Goal: Communication & Community: Answer question/provide support

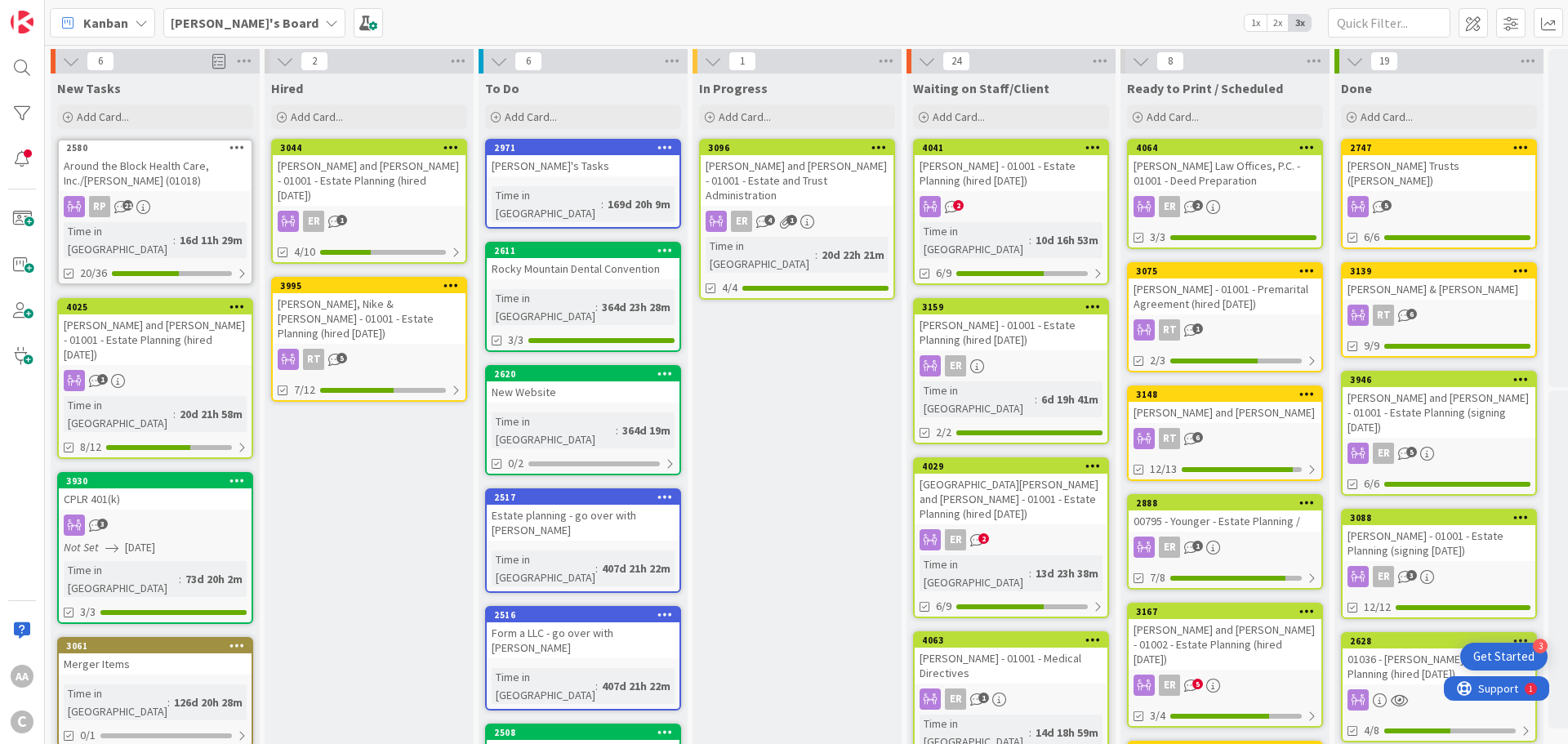
click at [1007, 314] on div "[PERSON_NAME] - 01001 - Estate Planning (hired [DATE])" at bounding box center [1011, 332] width 193 height 36
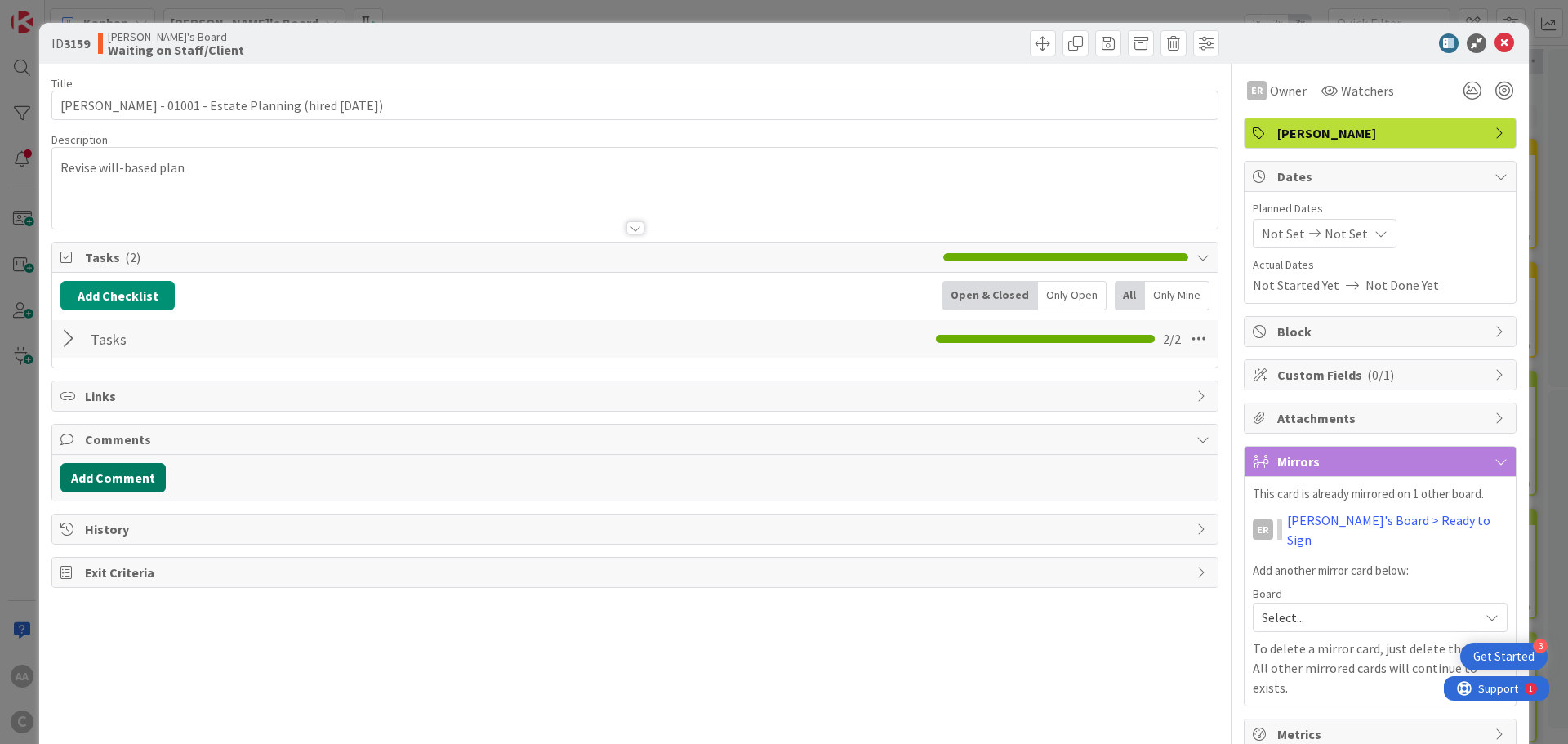
click at [98, 463] on button "Add Comment" at bounding box center [113, 477] width 106 height 29
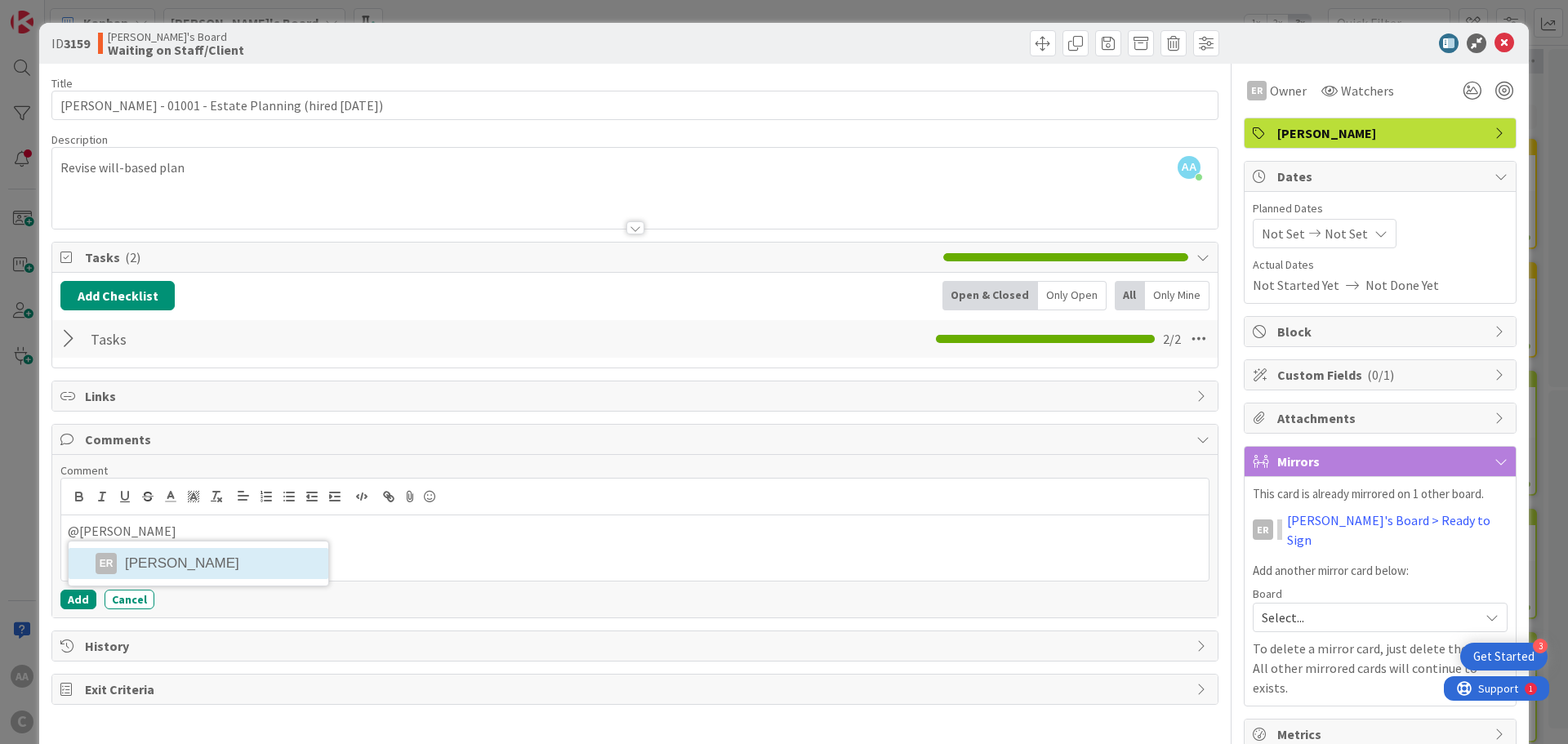
click at [133, 564] on li "ER [PERSON_NAME]" at bounding box center [198, 563] width 260 height 31
drag, startPoint x: 486, startPoint y: 537, endPoint x: 161, endPoint y: 541, distance: 325.0
click at [161, 541] on p "﻿ @ [PERSON_NAME] ﻿ The executed documents are ready to be shared." at bounding box center [634, 533] width 1135 height 22
copy p "The executed documents are ready to be shared."
click at [82, 598] on button "Add" at bounding box center [79, 599] width 36 height 20
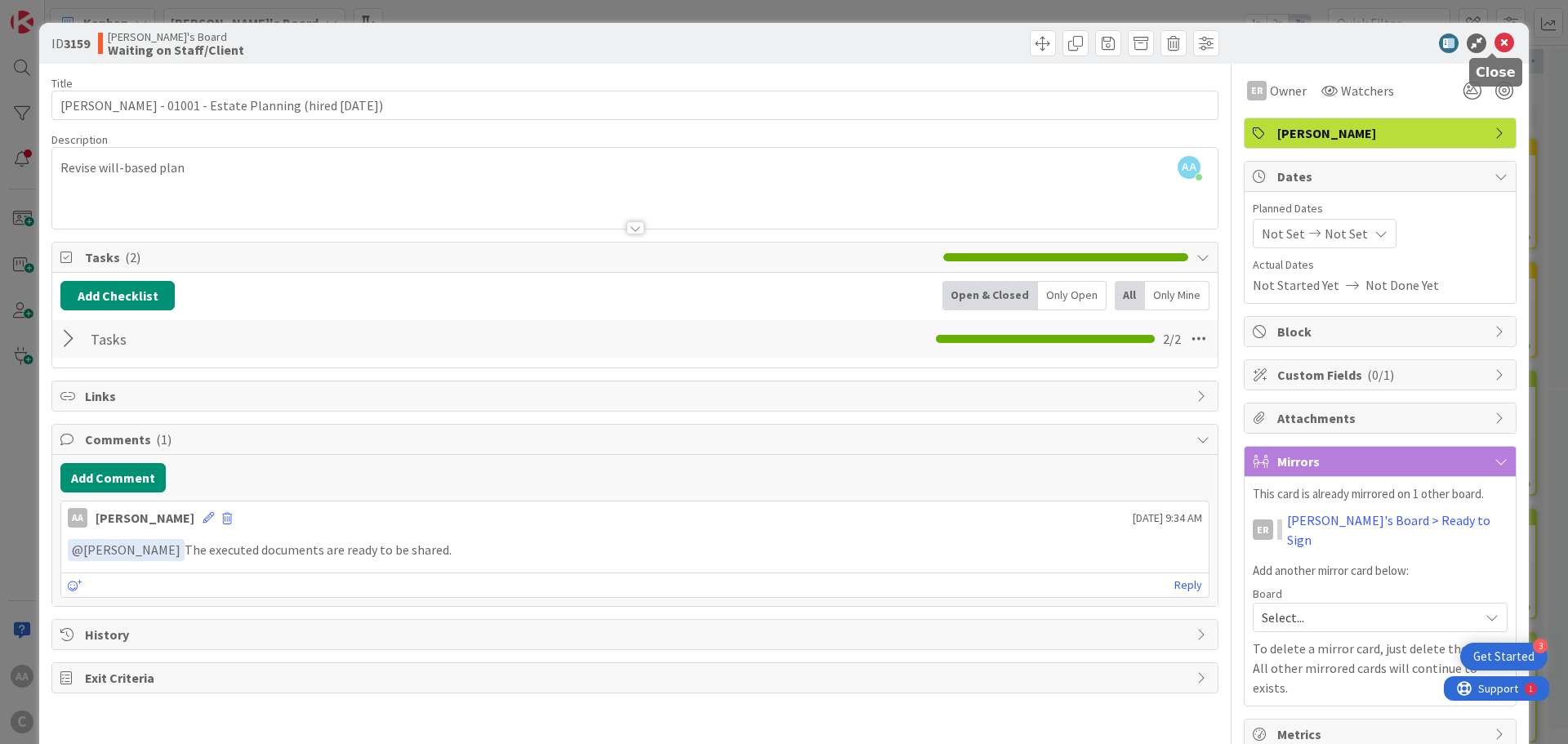
click at [1495, 42] on icon at bounding box center [1504, 43] width 20 height 20
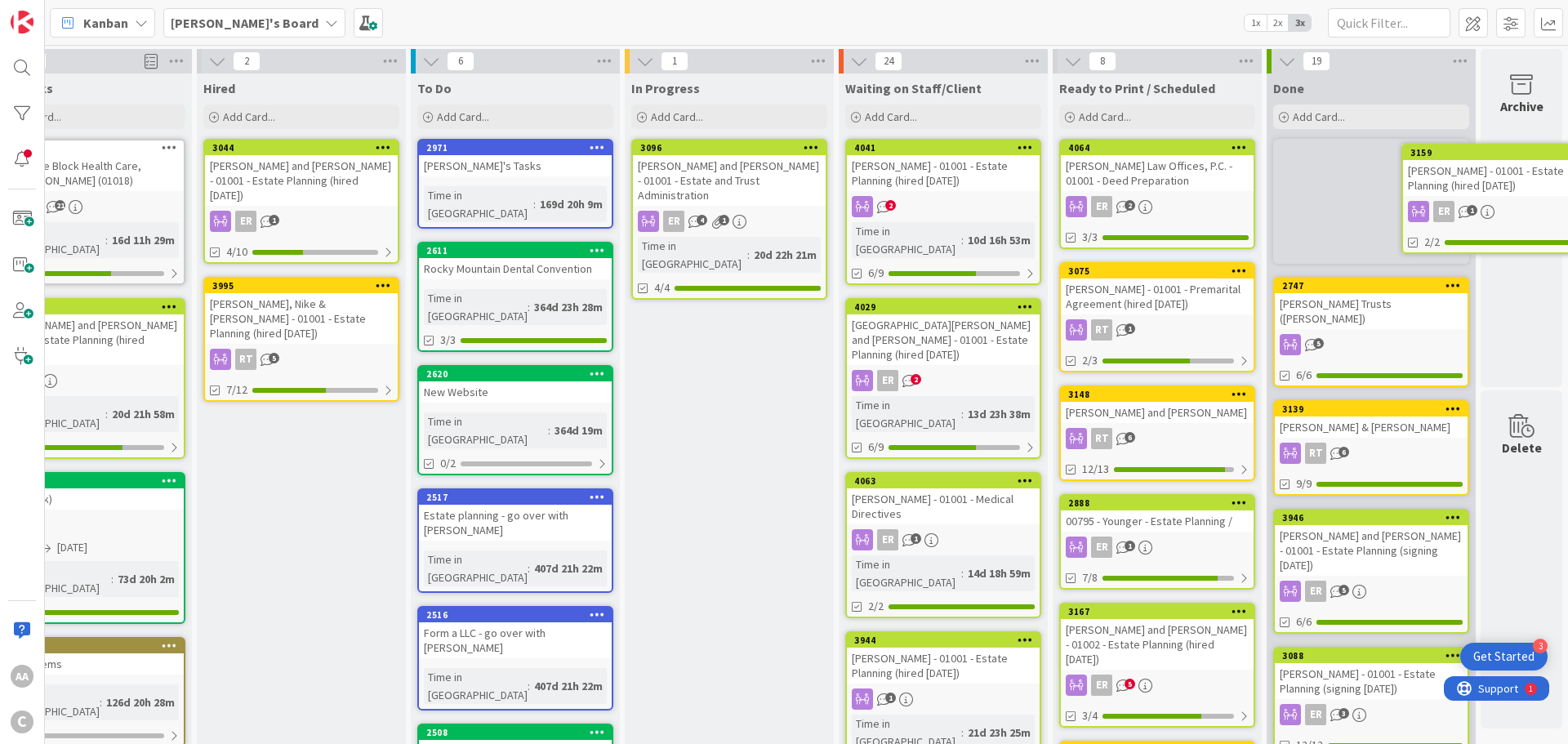
scroll to position [0, 80]
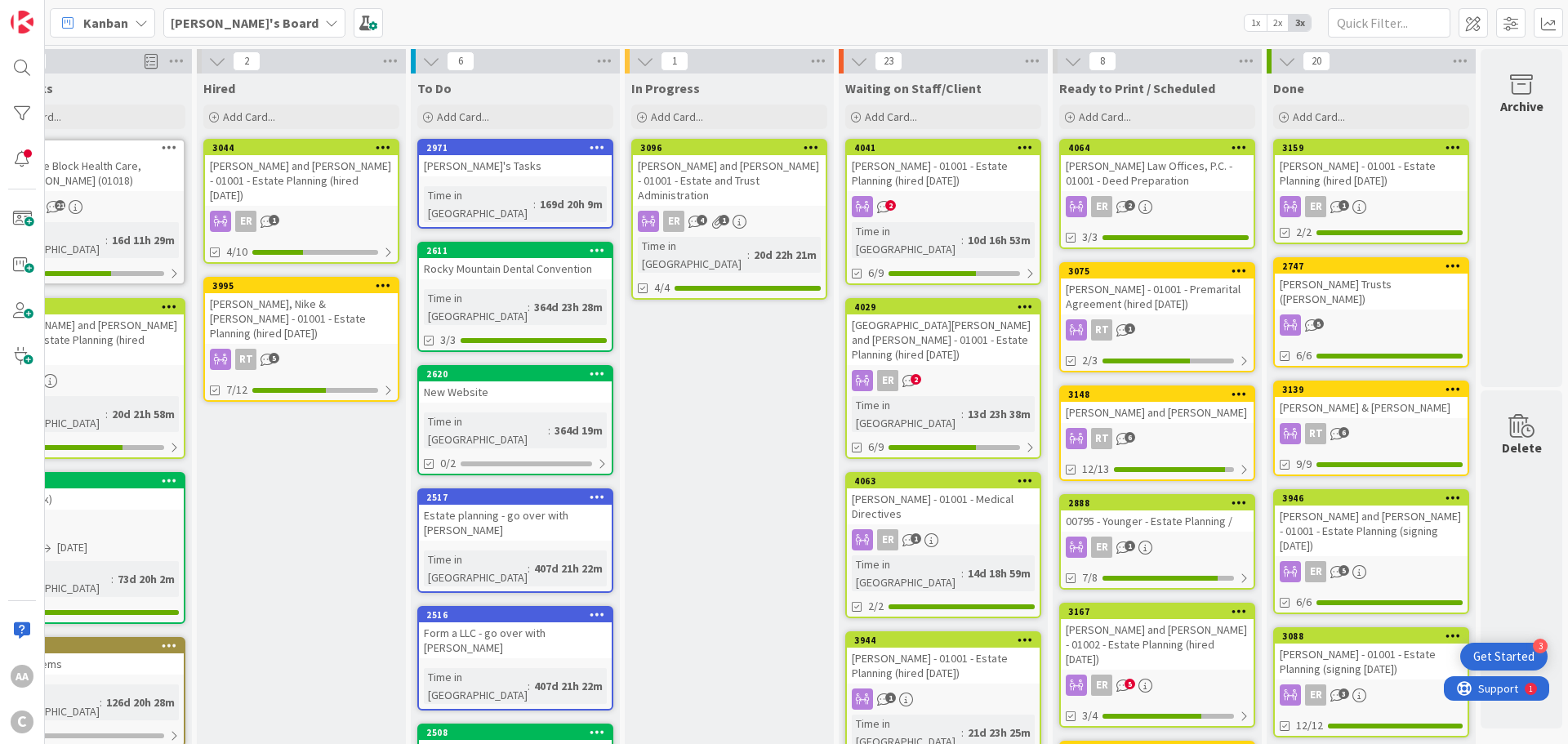
click at [951, 648] on div "[PERSON_NAME] - 01001 - Estate Planning (hired [DATE])" at bounding box center [943, 665] width 193 height 36
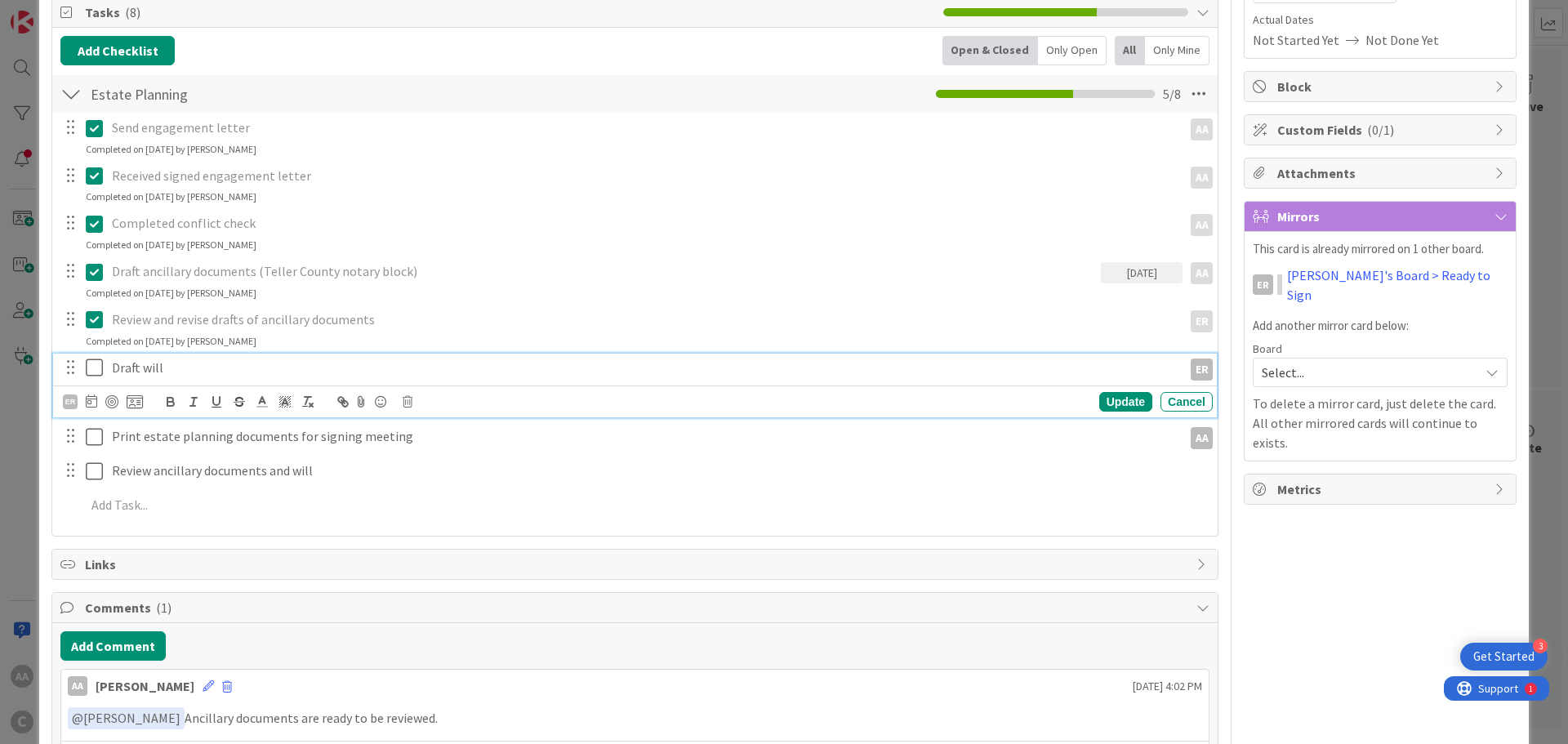
click at [96, 371] on icon at bounding box center [94, 367] width 17 height 20
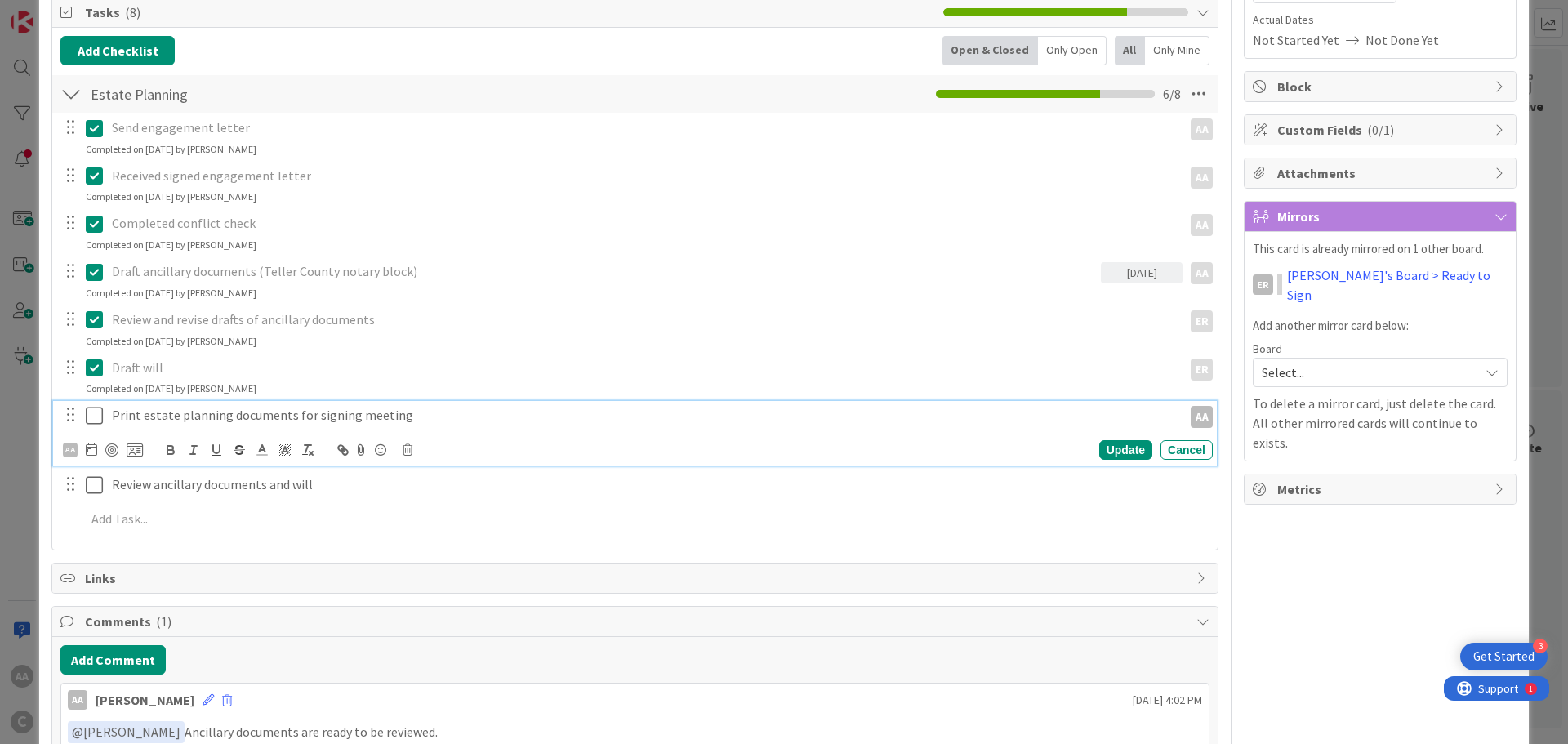
click at [94, 406] on icon at bounding box center [94, 416] width 17 height 20
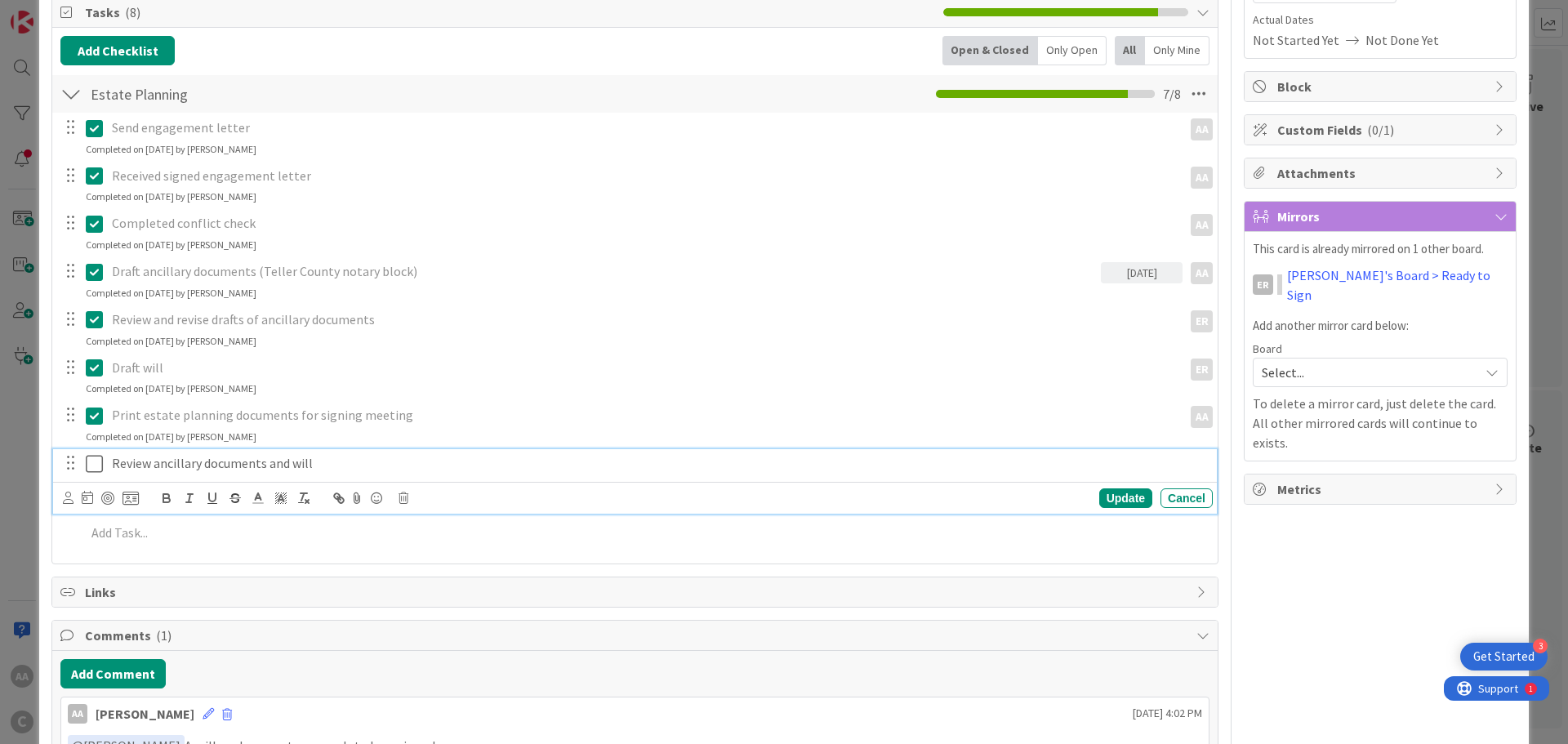
click at [87, 463] on icon at bounding box center [94, 463] width 17 height 20
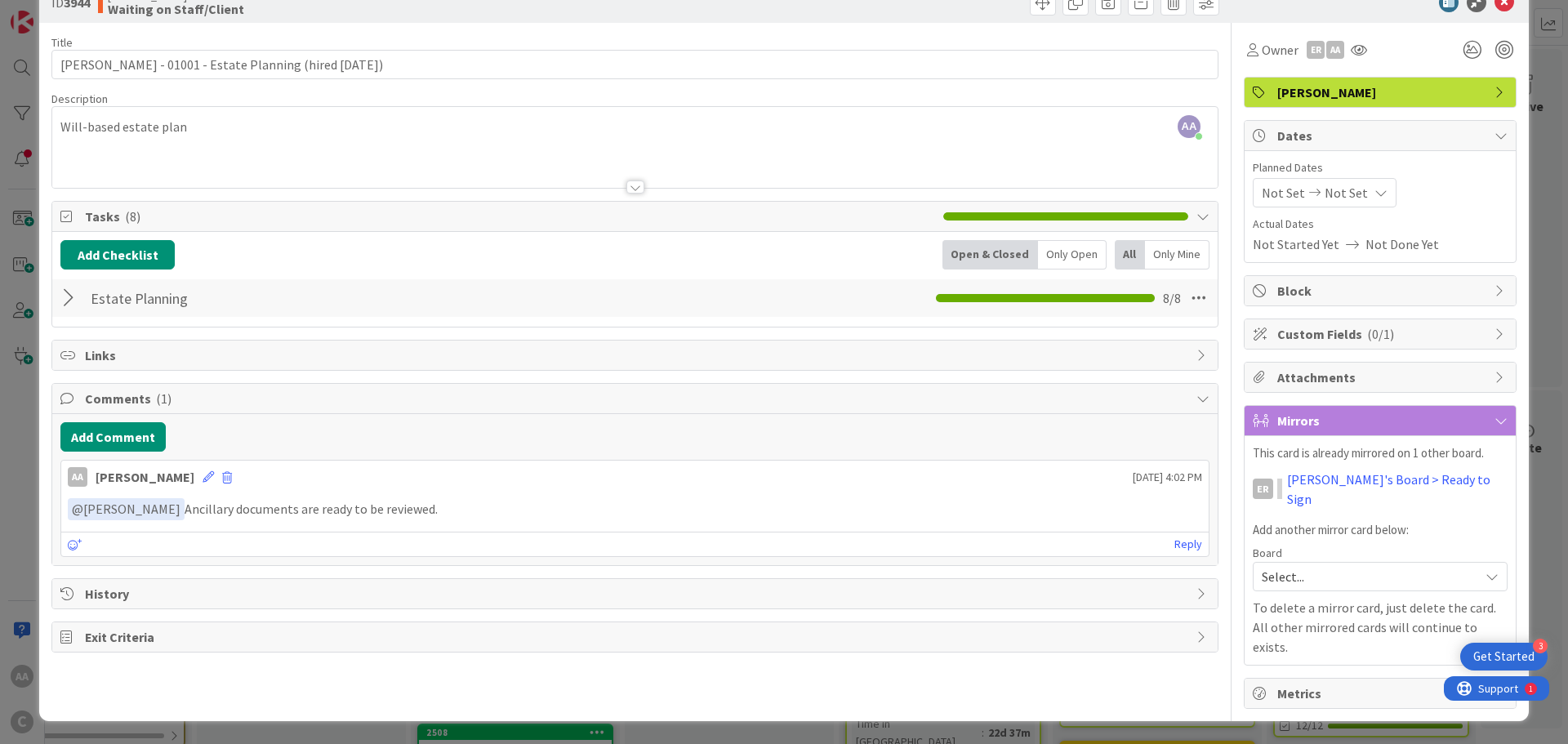
scroll to position [3, 0]
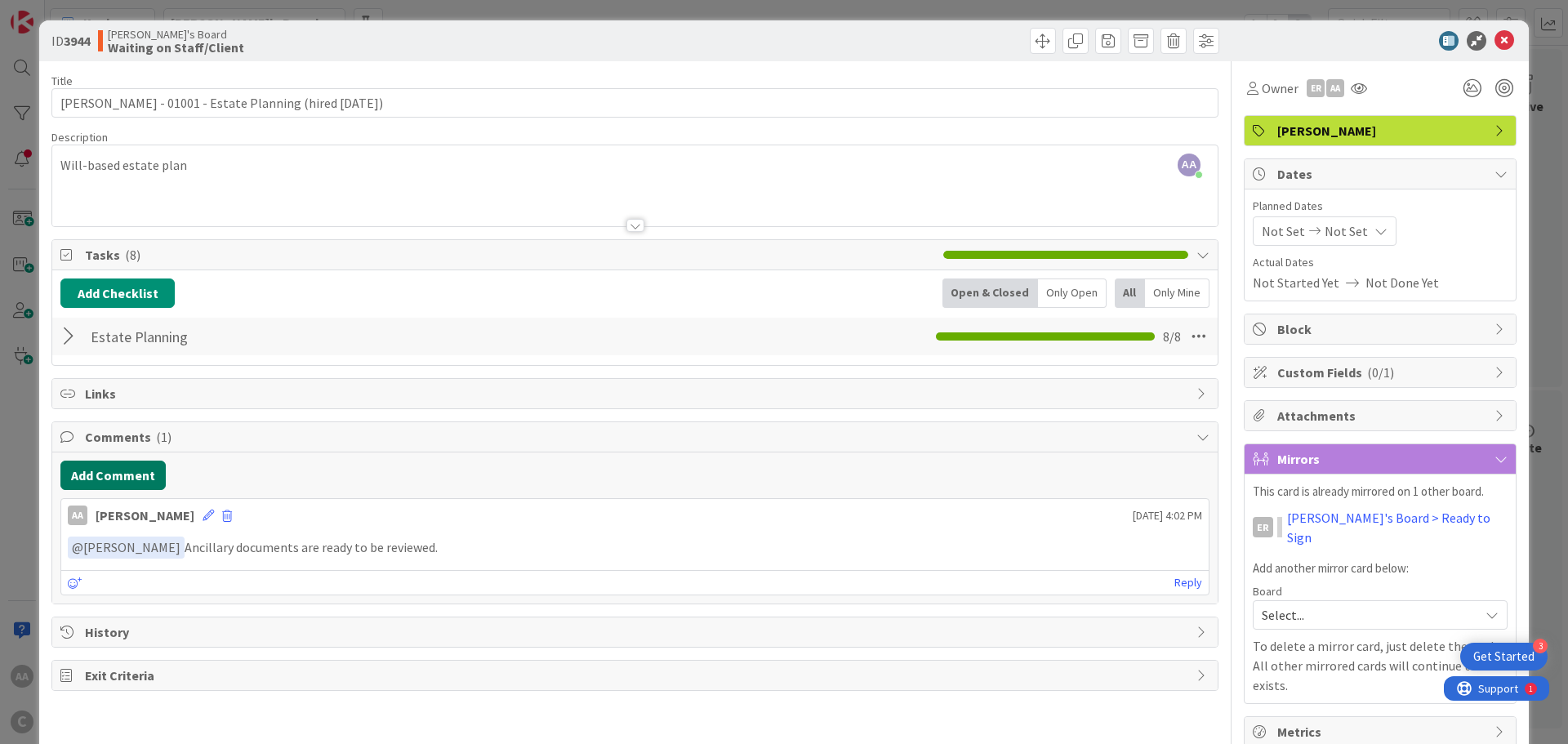
click at [117, 474] on button "Add Comment" at bounding box center [113, 474] width 106 height 29
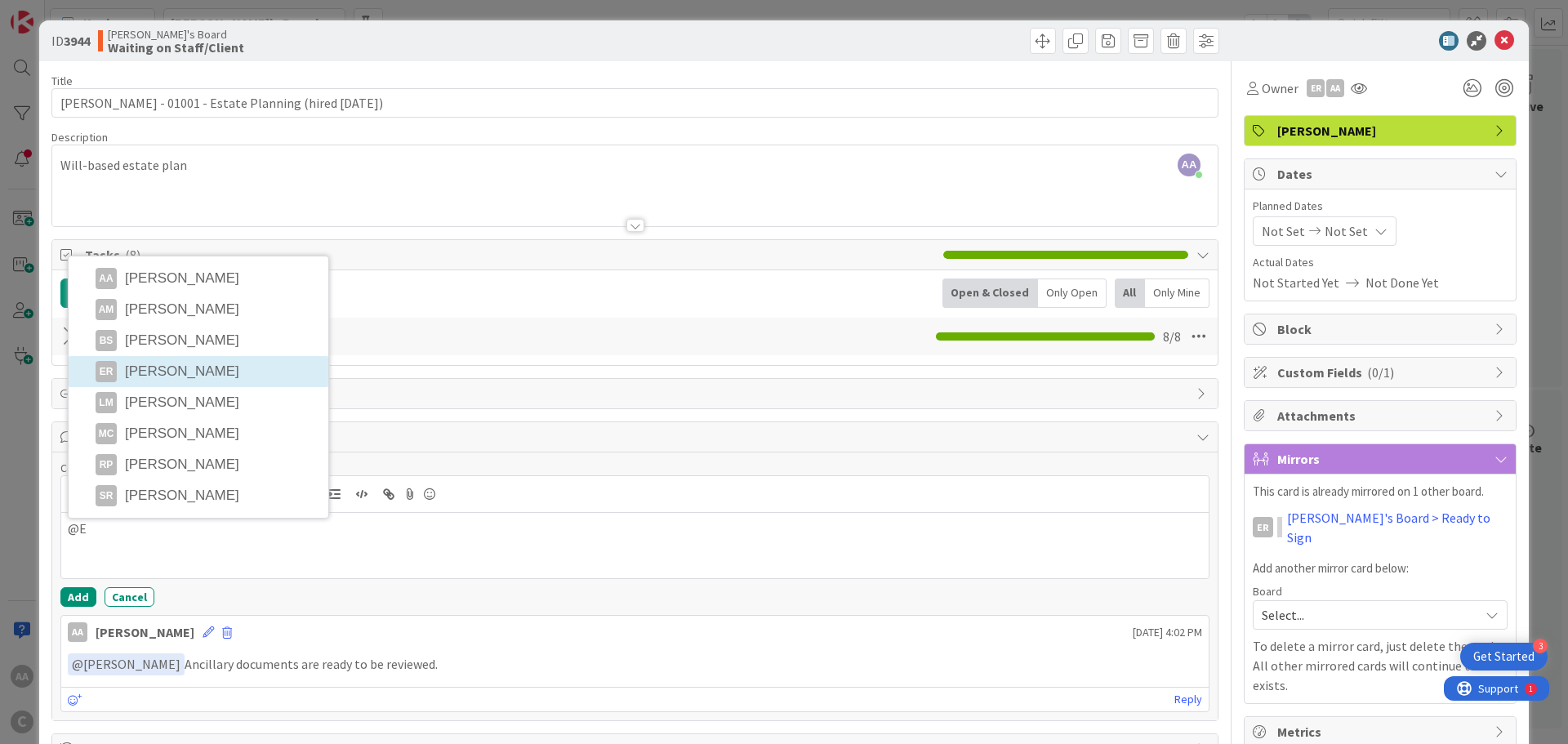
click at [145, 371] on li "ER [PERSON_NAME]" at bounding box center [198, 372] width 260 height 31
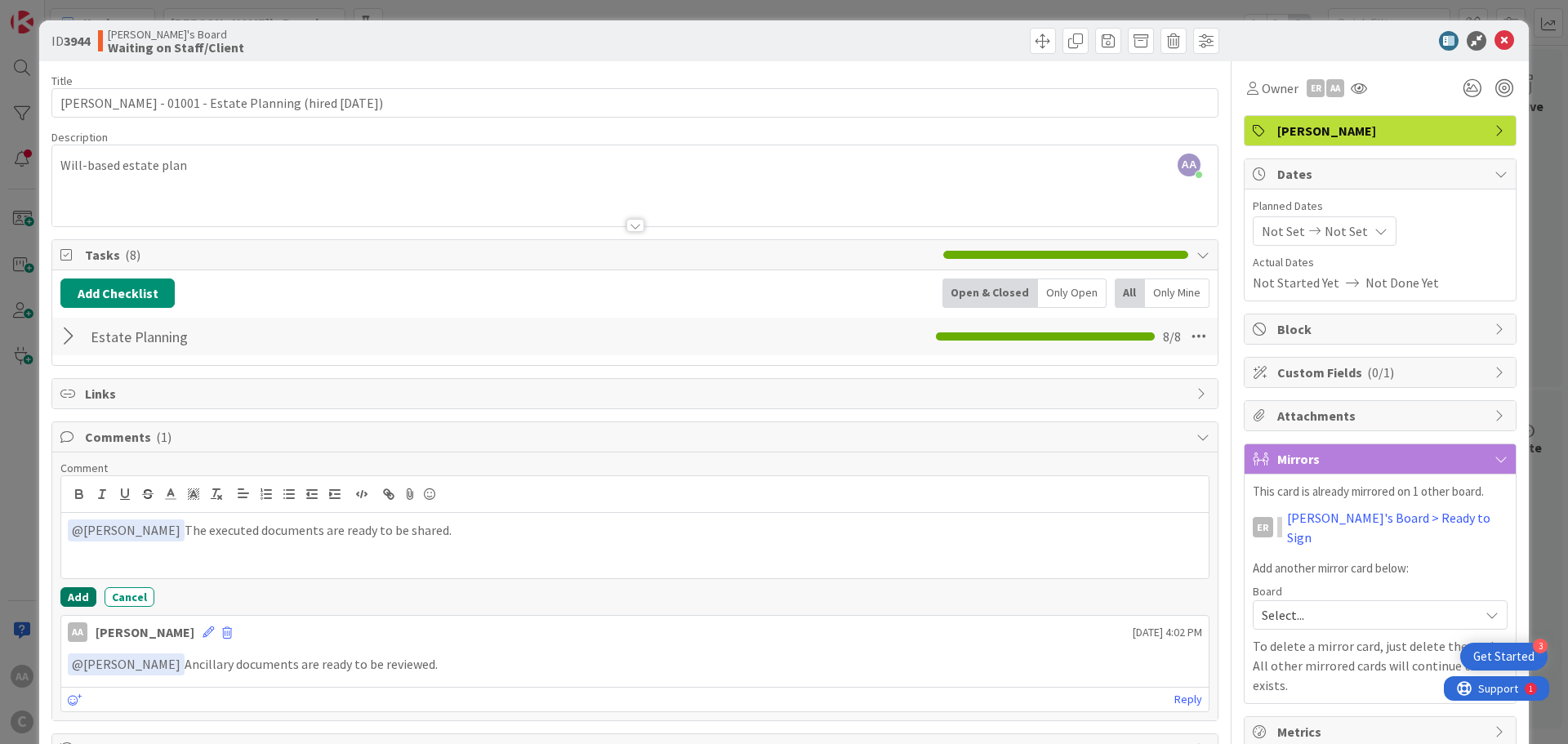
click at [69, 598] on button "Add" at bounding box center [79, 597] width 36 height 20
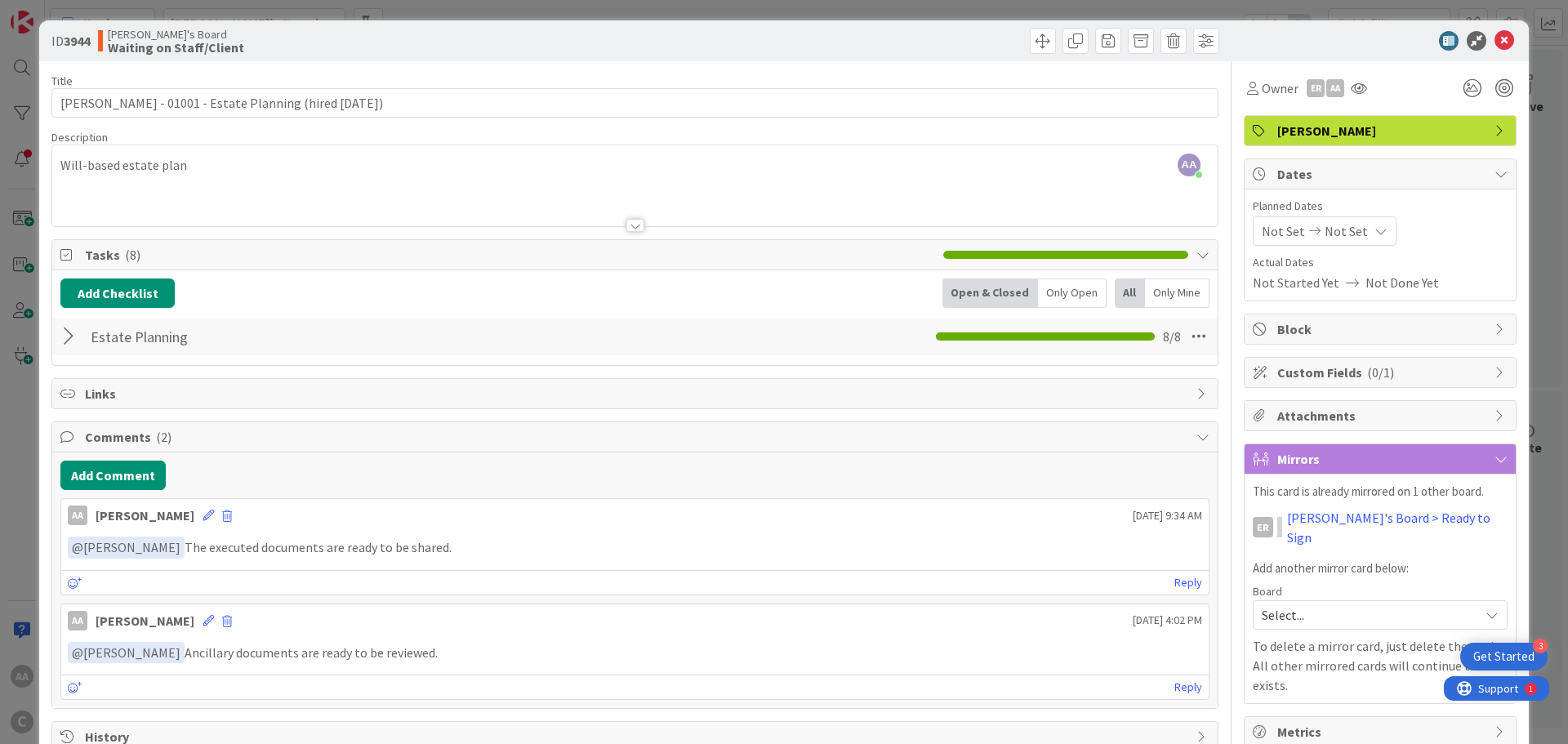
scroll to position [0, 0]
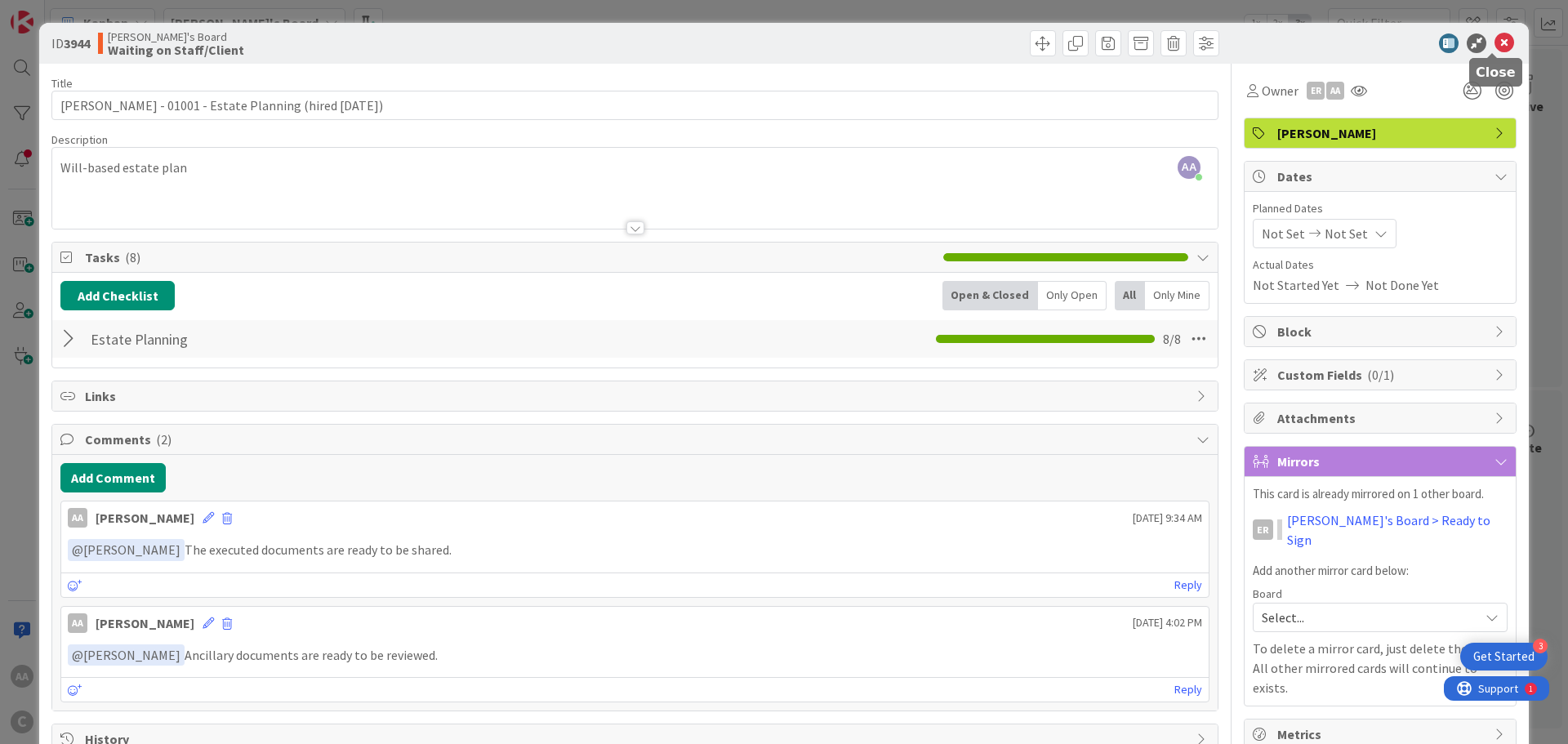
click at [1498, 43] on icon at bounding box center [1504, 43] width 20 height 20
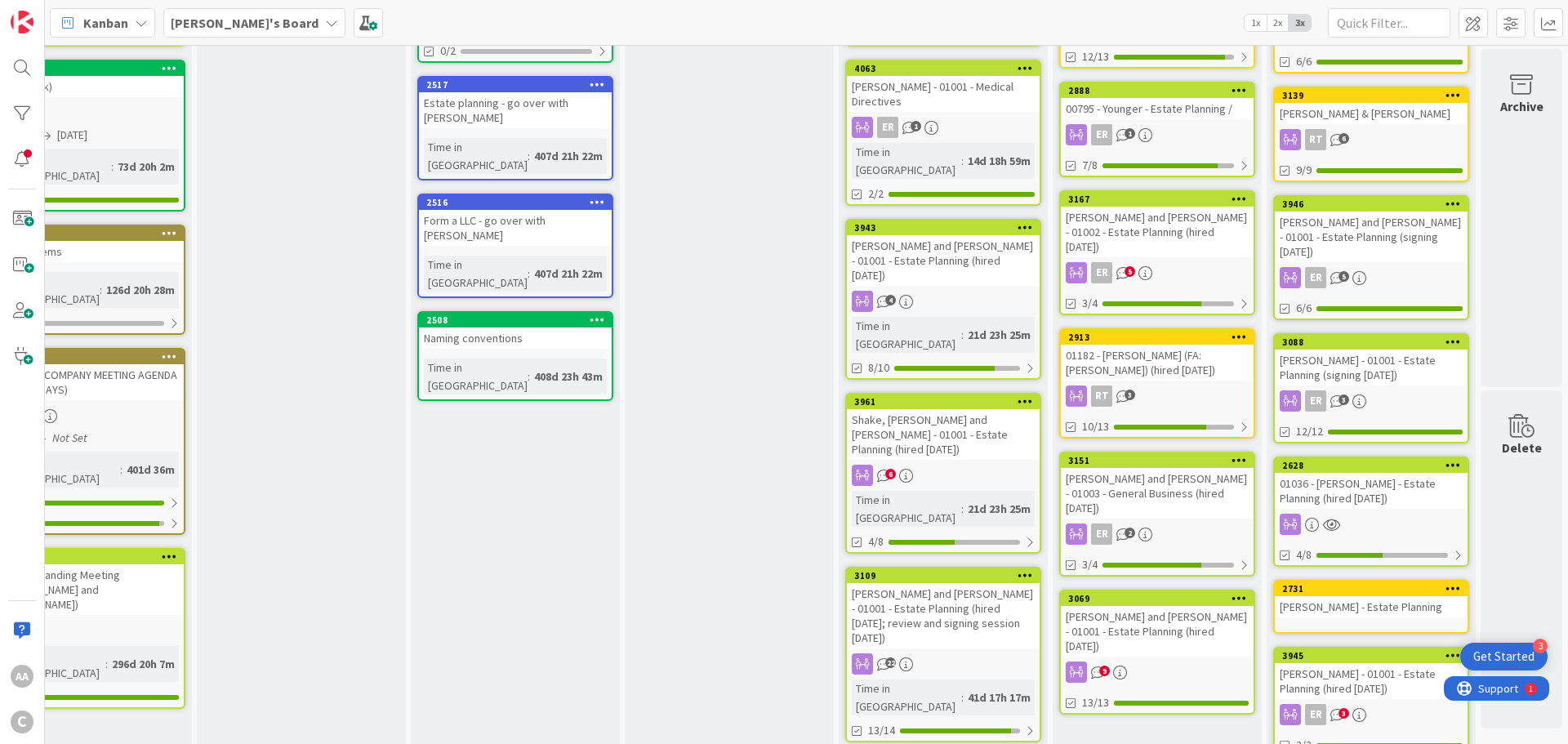
scroll to position [490, 80]
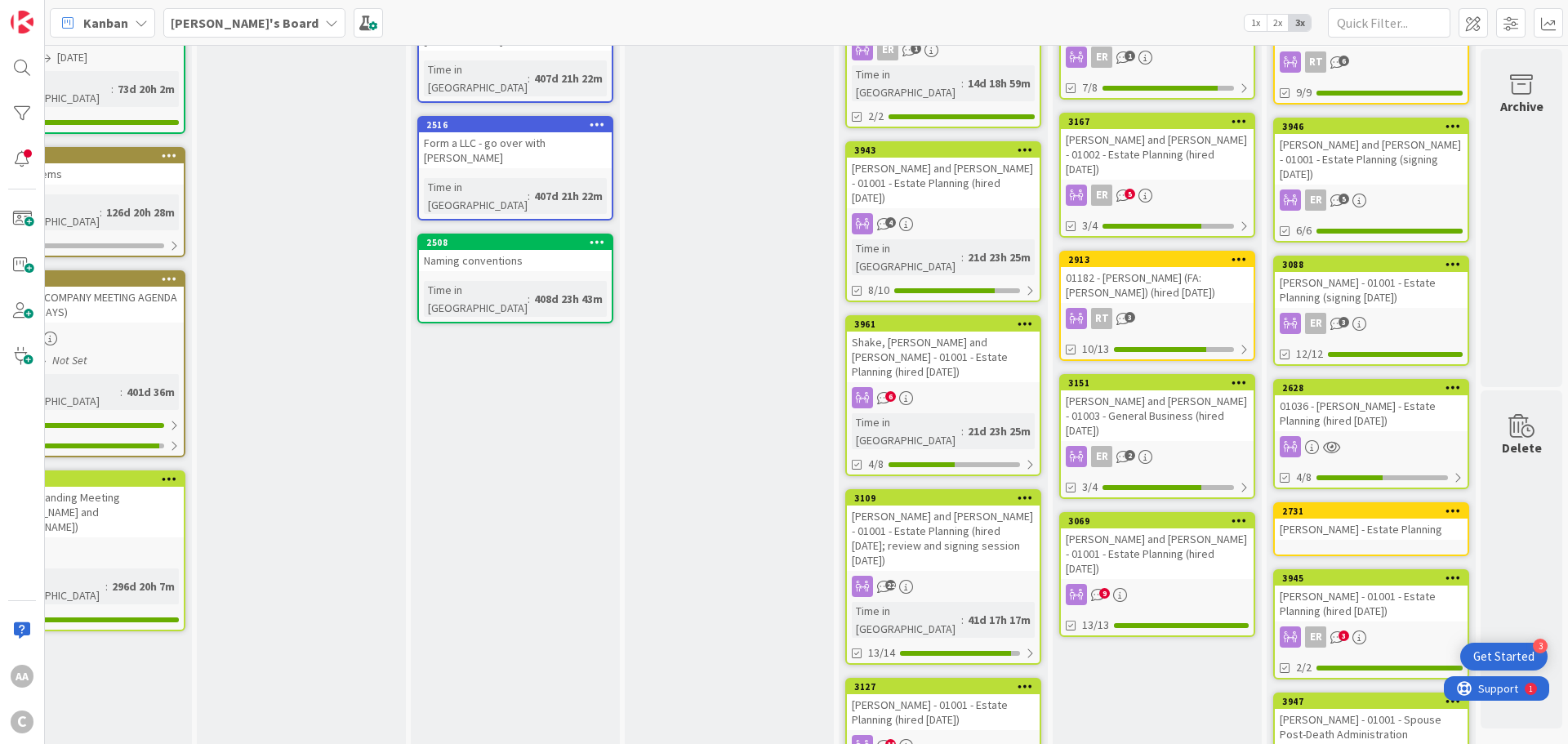
click at [902, 332] on div "Shake, [PERSON_NAME] and [PERSON_NAME] - 01001 - Estate Planning (hired [DATE])" at bounding box center [943, 357] width 193 height 51
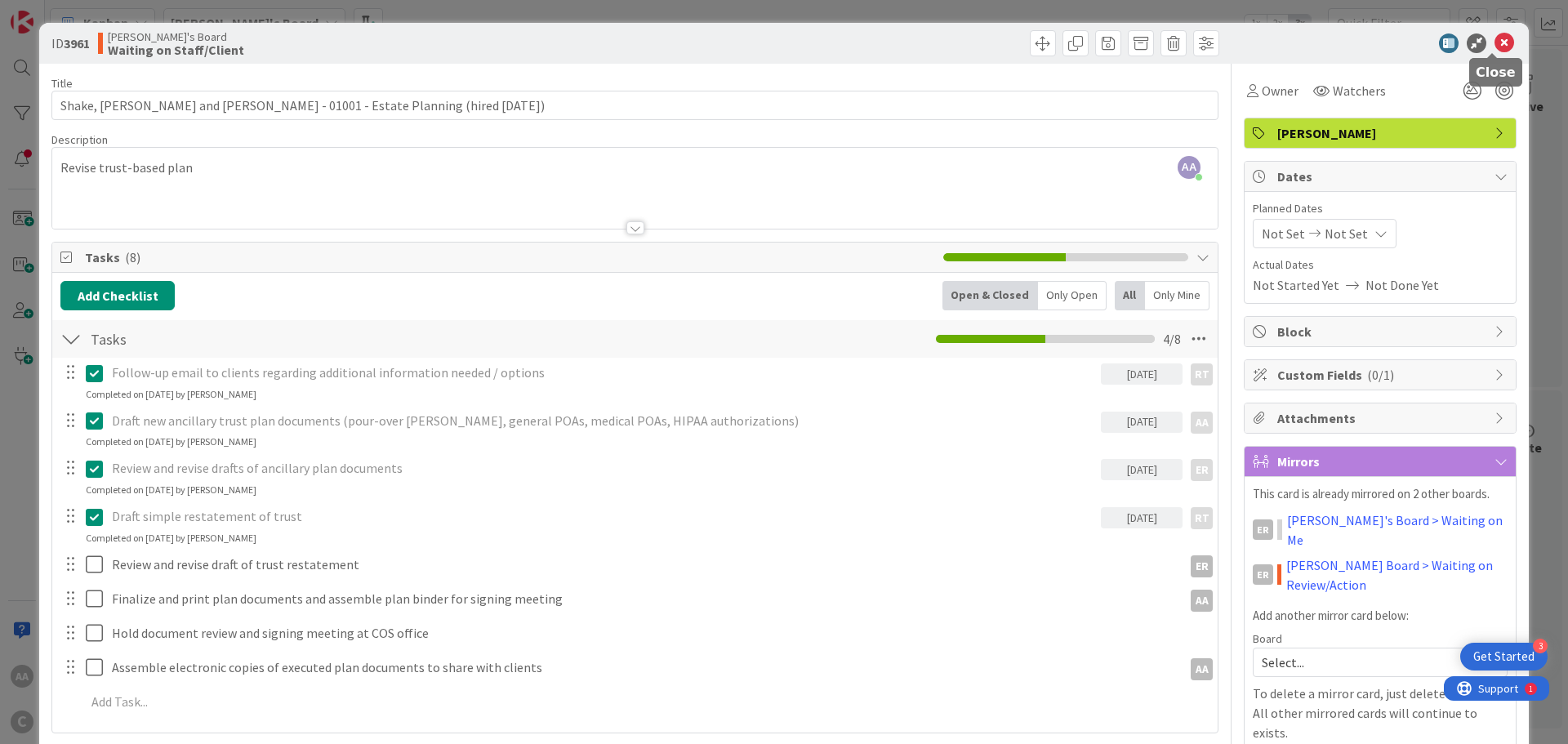
click at [1495, 36] on icon at bounding box center [1504, 43] width 20 height 20
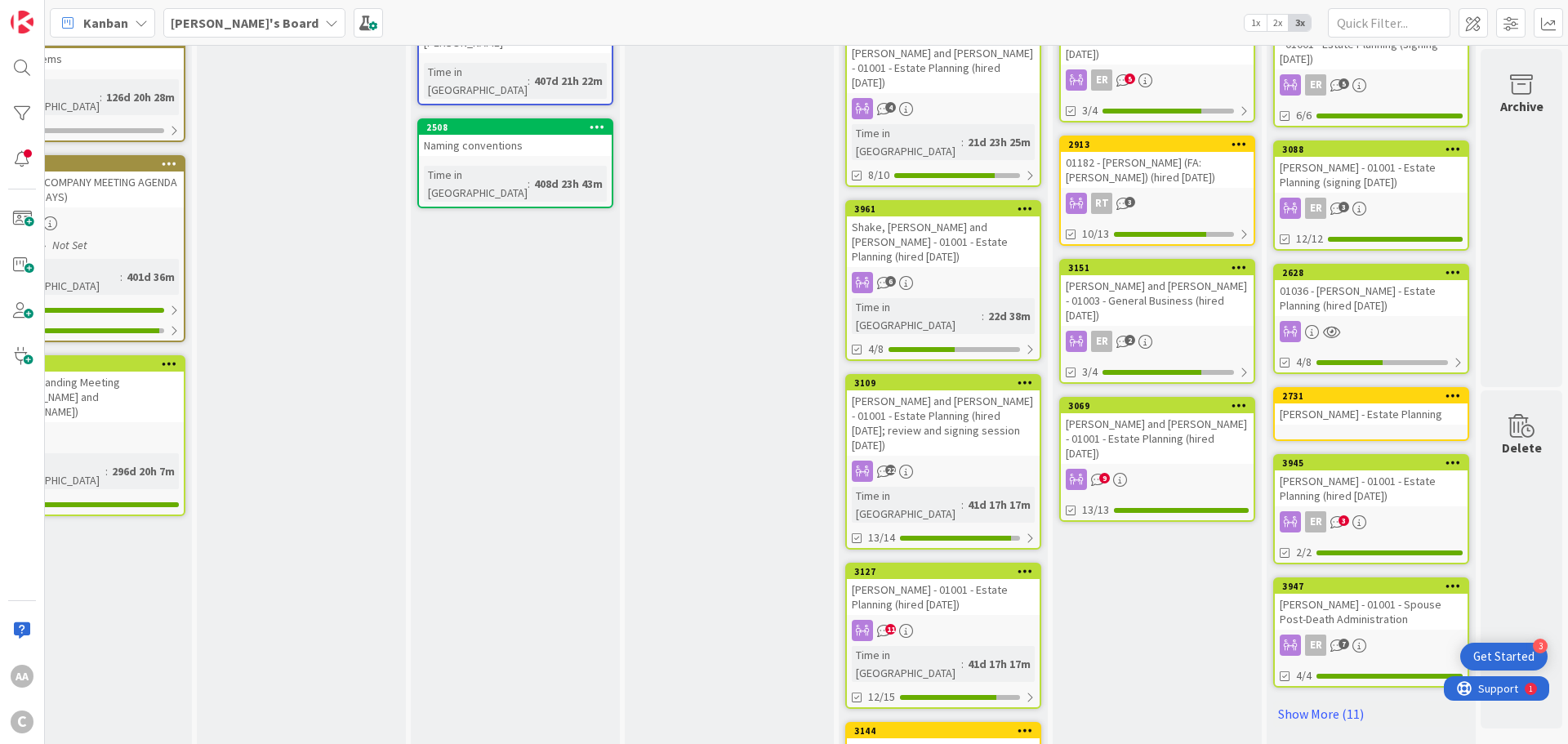
scroll to position [654, 80]
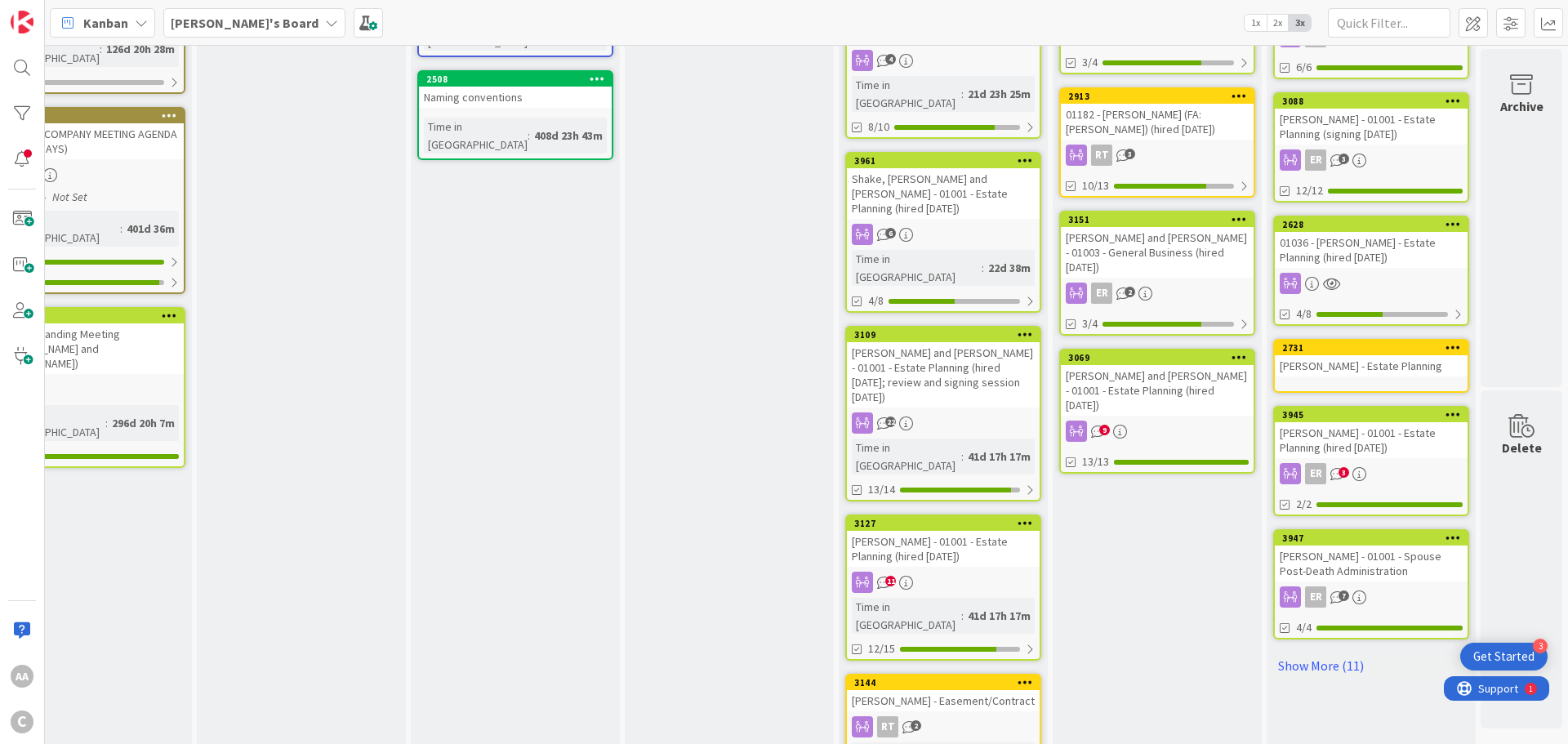
click at [931, 343] on div "[PERSON_NAME] and [PERSON_NAME] - 01001 - Estate Planning (hired [DATE]; review…" at bounding box center [943, 375] width 193 height 66
